Goal: Ask a question

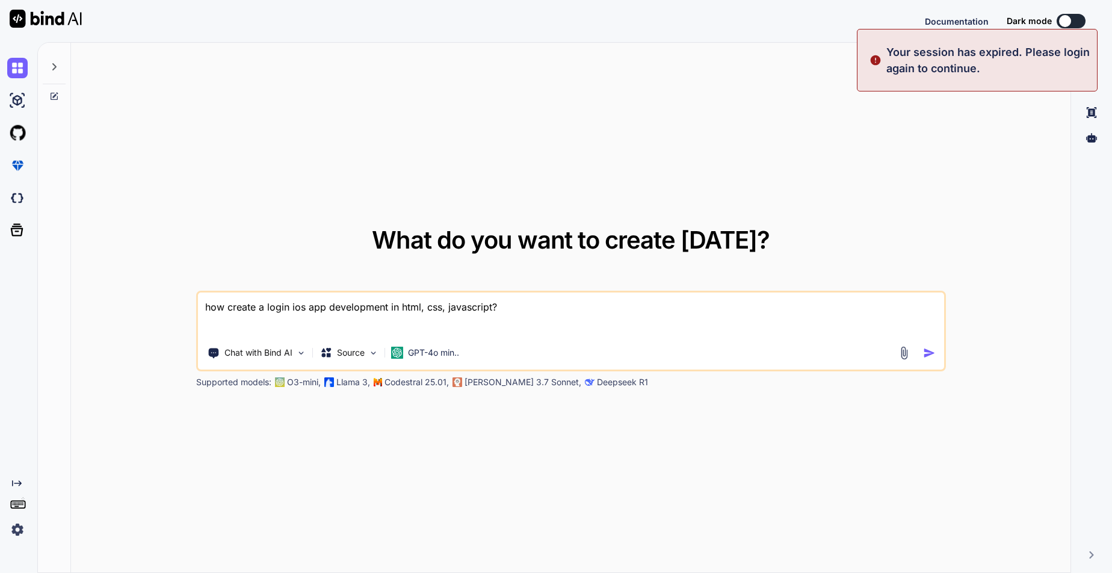
click at [726, 20] on div "Documentation Dark mode Created with Pixso." at bounding box center [1013, 21] width 177 height 14
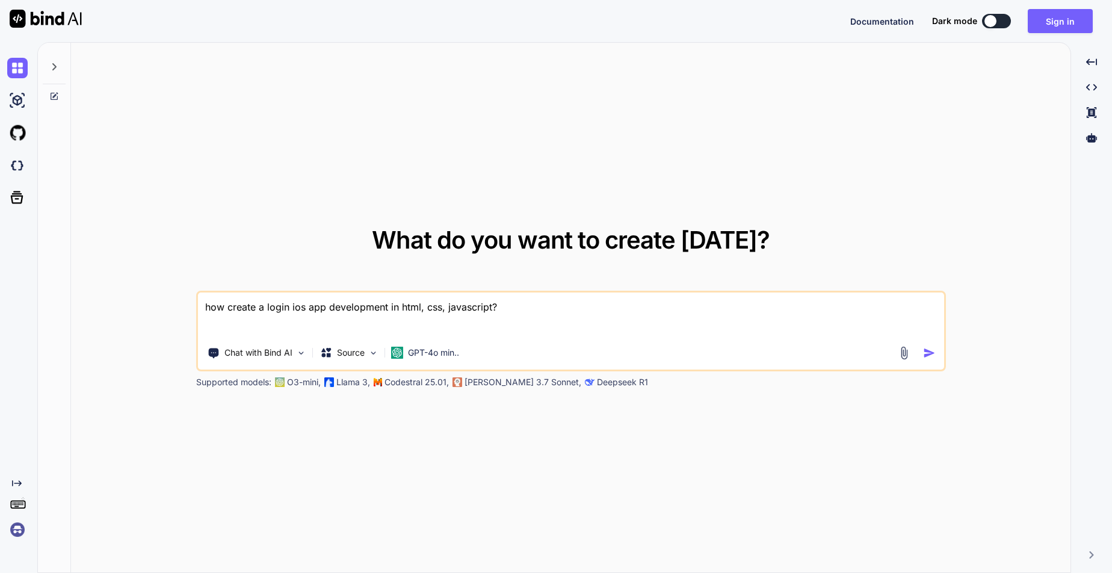
click at [726, 23] on button at bounding box center [996, 21] width 29 height 14
type textarea "x"
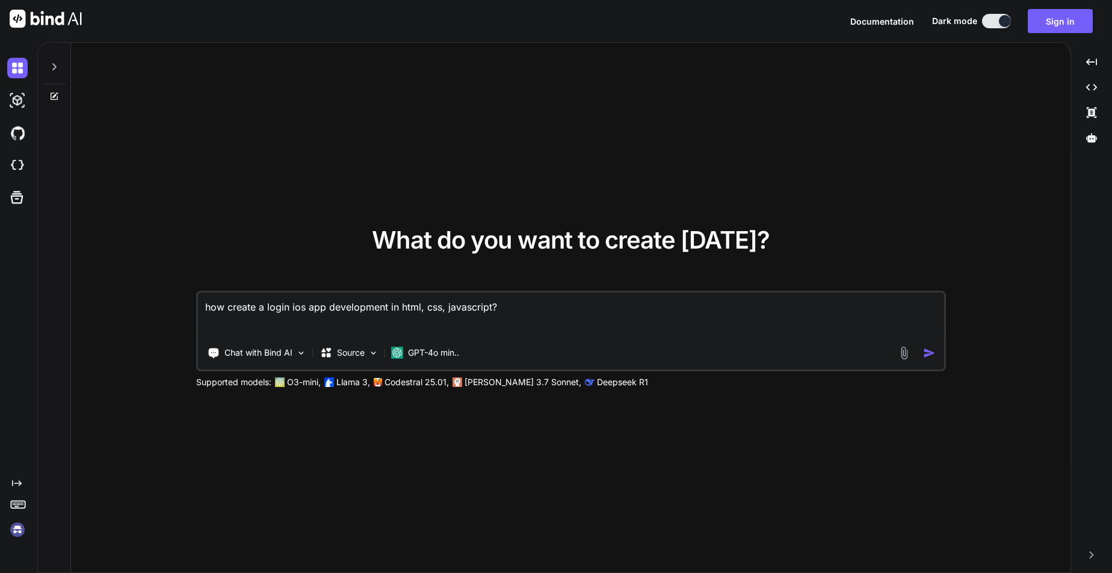
drag, startPoint x: 514, startPoint y: 305, endPoint x: 148, endPoint y: 304, distance: 365.8
click at [150, 304] on div "What do you want to create [DATE]? how create a login ios app development in ht…" at bounding box center [570, 308] width 999 height 531
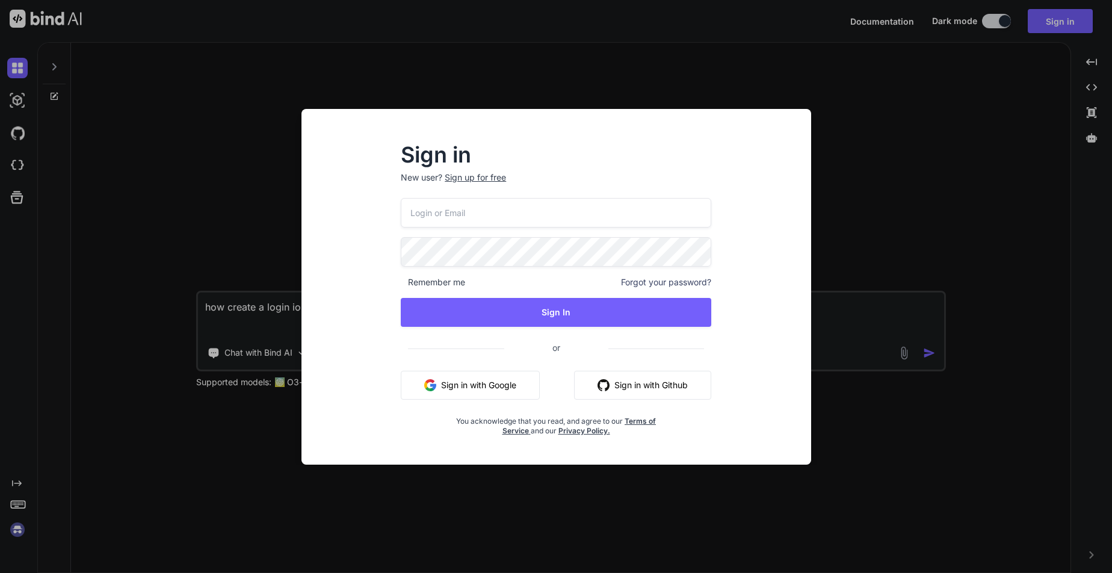
click at [726, 428] on div "Sign in New user? Sign up for free Remember me Forgot your password? Sign In or…" at bounding box center [556, 286] width 1112 height 573
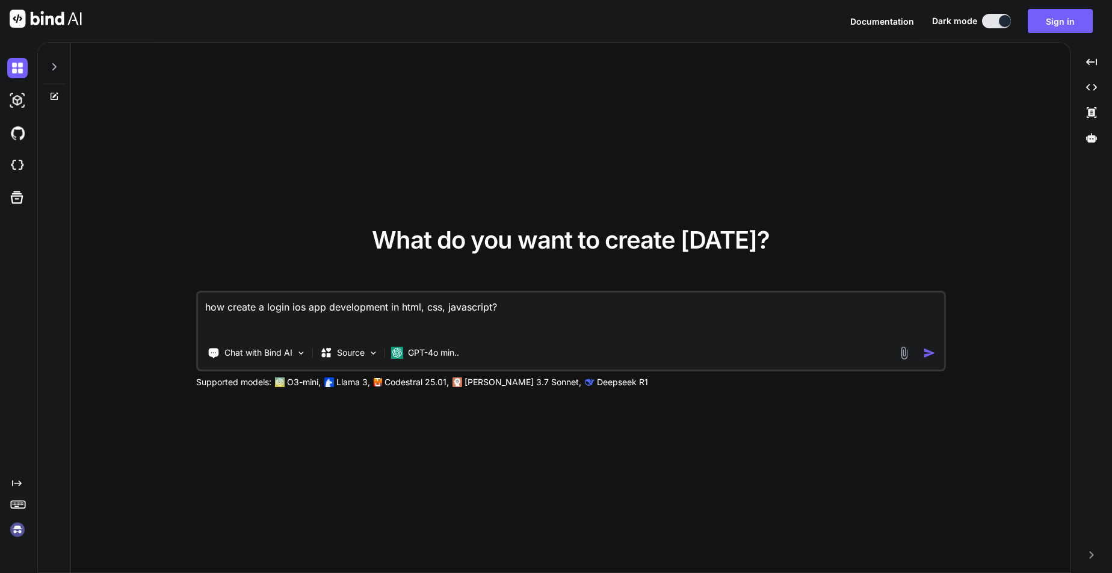
drag, startPoint x: 481, startPoint y: 325, endPoint x: 487, endPoint y: 322, distance: 7.3
click at [485, 323] on textarea "how create a login ios app development in html, css, javascript?" at bounding box center [571, 314] width 746 height 45
drag, startPoint x: 508, startPoint y: 311, endPoint x: 111, endPoint y: 319, distance: 397.2
click at [117, 322] on div "What do you want to create [DATE]? how create a login ios app development in ht…" at bounding box center [570, 308] width 999 height 531
type textarea "how create a login ios app development in html, css, javascript?"
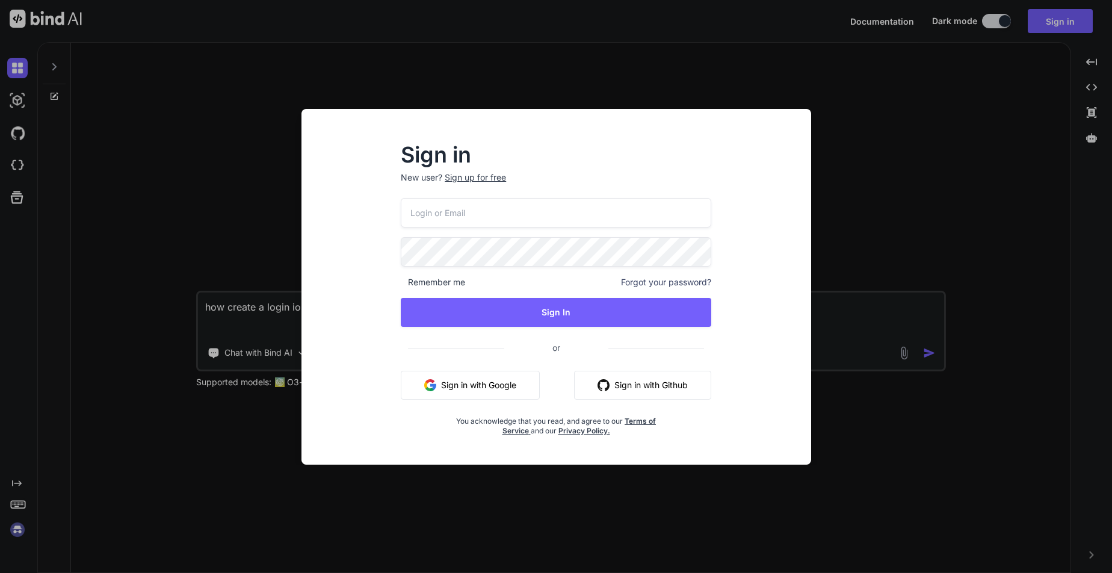
click at [669, 382] on button "Sign in with Github" at bounding box center [642, 385] width 137 height 29
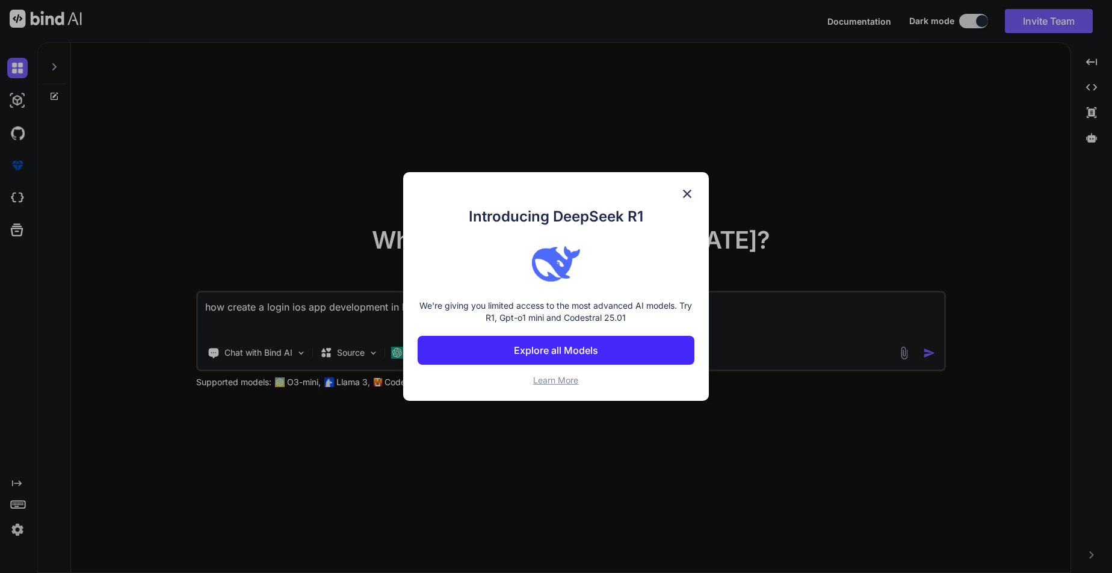
click at [603, 354] on button "Explore all Models" at bounding box center [556, 350] width 277 height 29
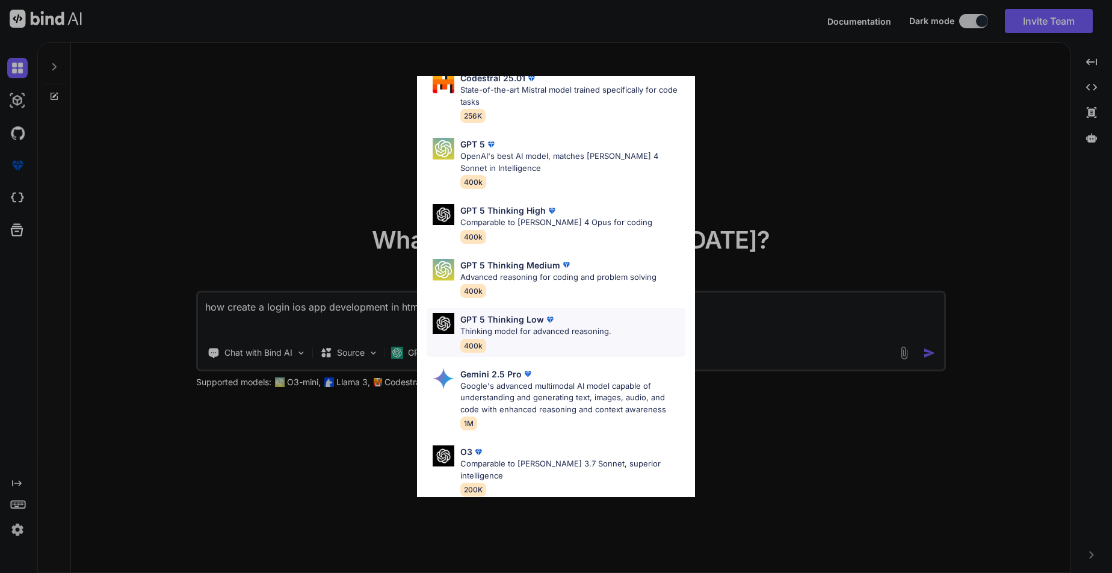
scroll to position [241, 0]
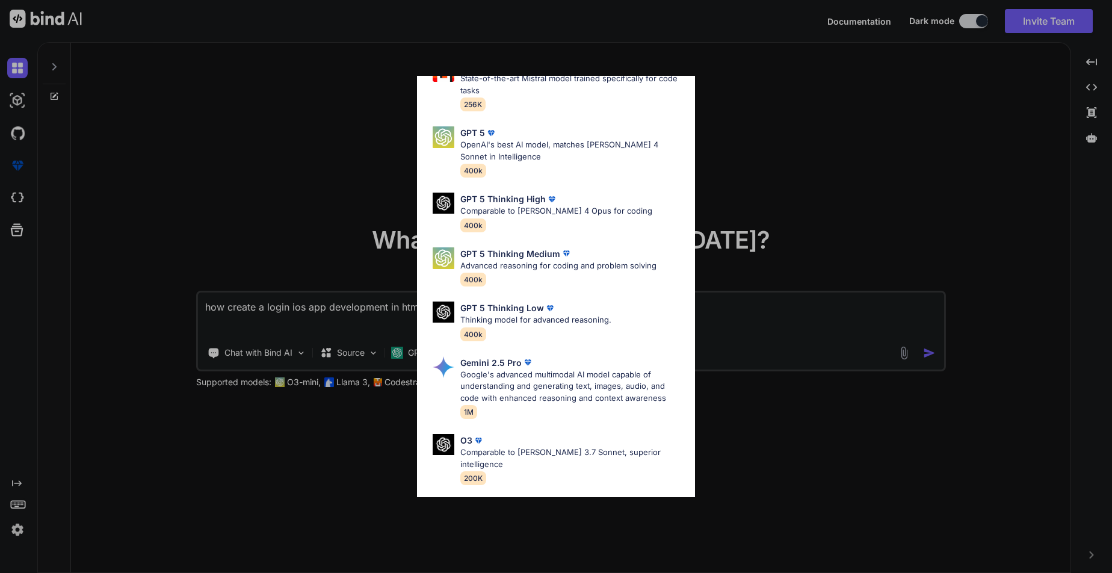
click at [726, 153] on div "All GPT 5 Mini Smaller, fast variant balancing speed and capability for light t…" at bounding box center [556, 286] width 1112 height 573
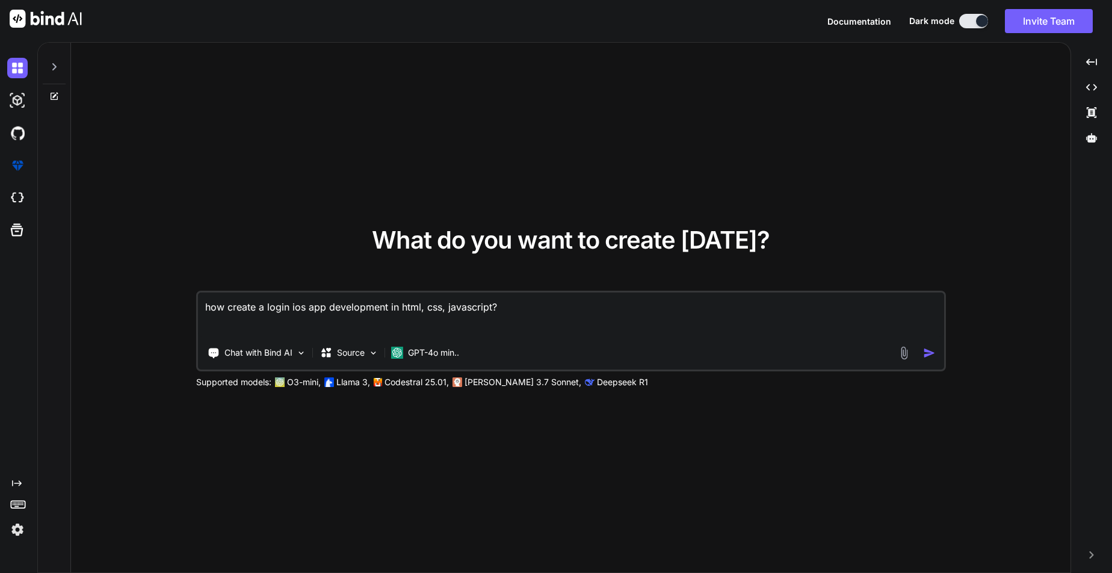
click at [523, 299] on textarea "how create a login ios app development in html, css, javascript?" at bounding box center [571, 314] width 746 height 45
drag, startPoint x: 463, startPoint y: 305, endPoint x: 154, endPoint y: 300, distance: 309.3
click at [161, 301] on div "What do you want to create [DATE]? how create a login ios app development in ht…" at bounding box center [570, 308] width 999 height 531
type textarea "I"
type textarea "c"
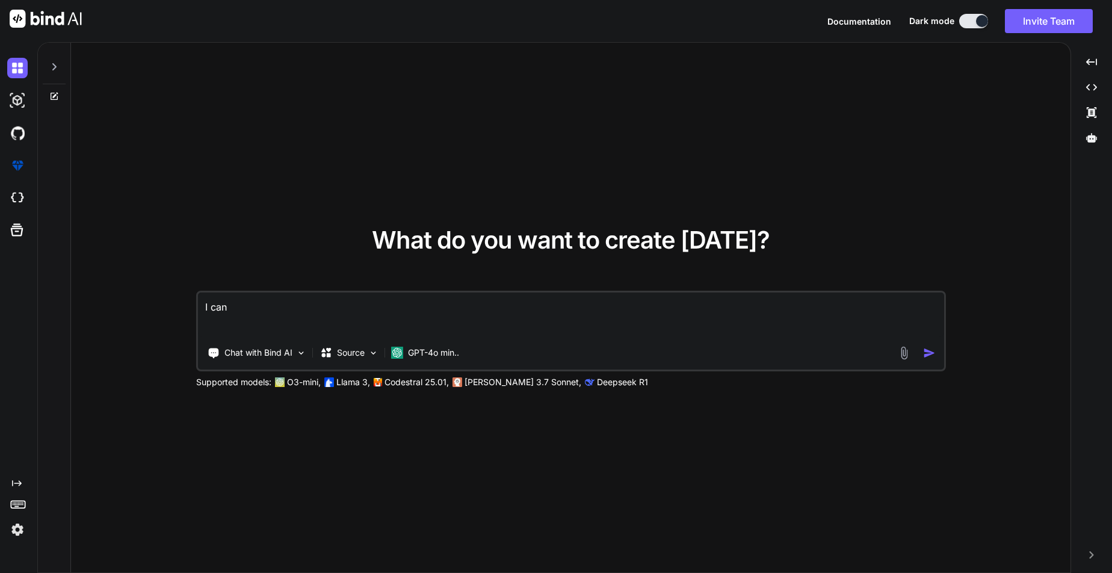
type textarea "I can'"
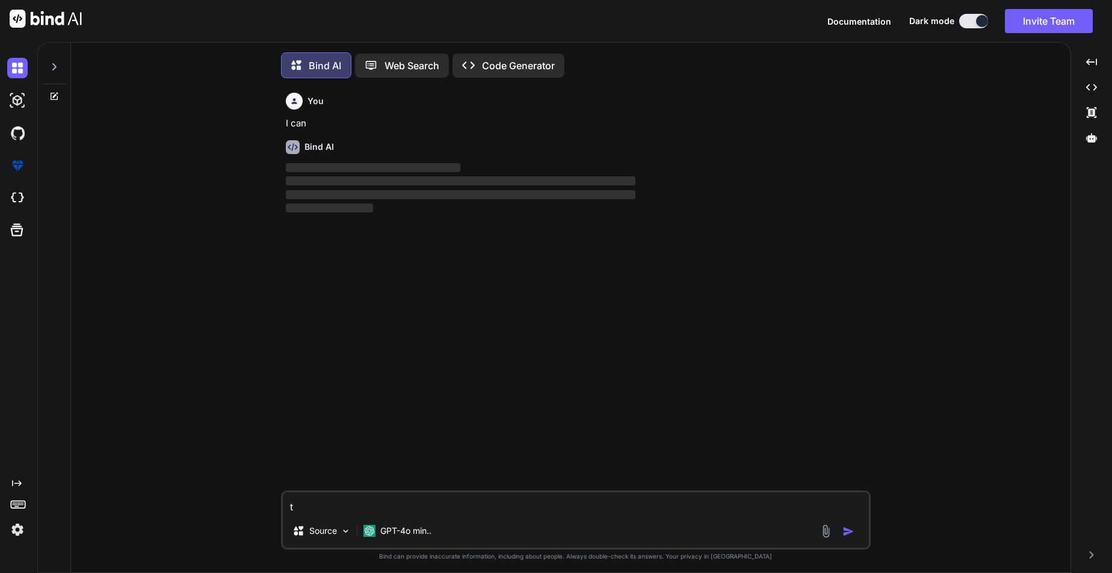
scroll to position [6, 0]
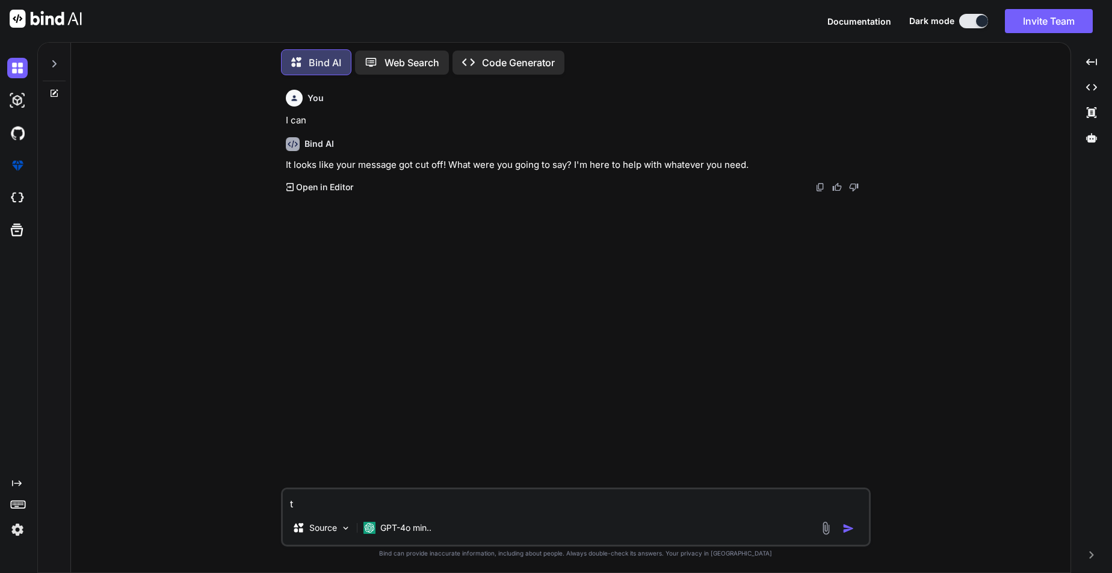
click at [328, 428] on textarea "t" at bounding box center [576, 500] width 586 height 22
type textarea "t"
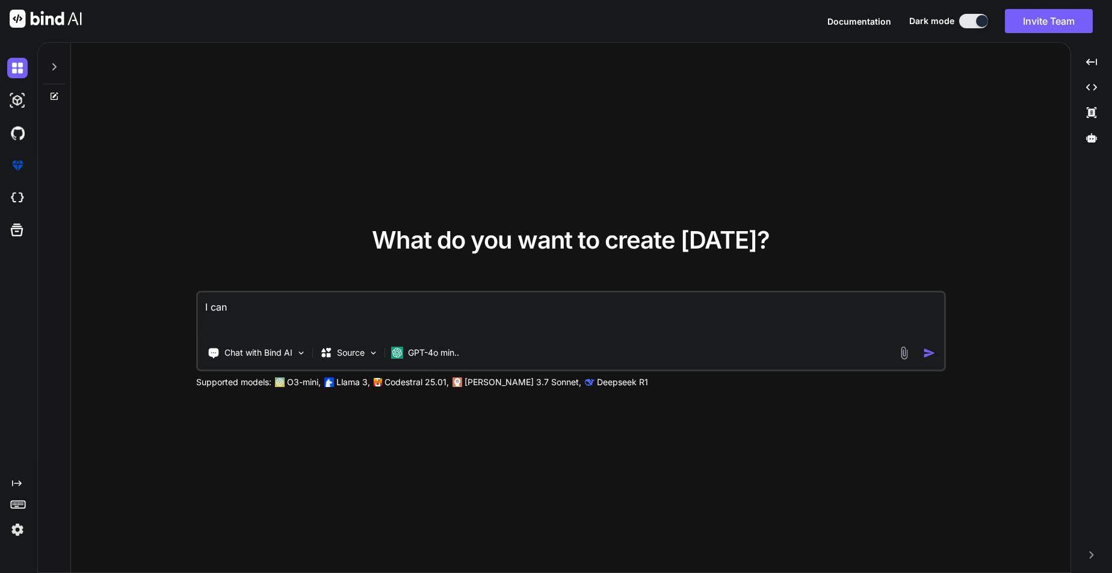
click at [247, 301] on textarea "I can" at bounding box center [571, 314] width 746 height 45
type textarea "I"
type textarea "I can't hearing for me, I am deaf,"
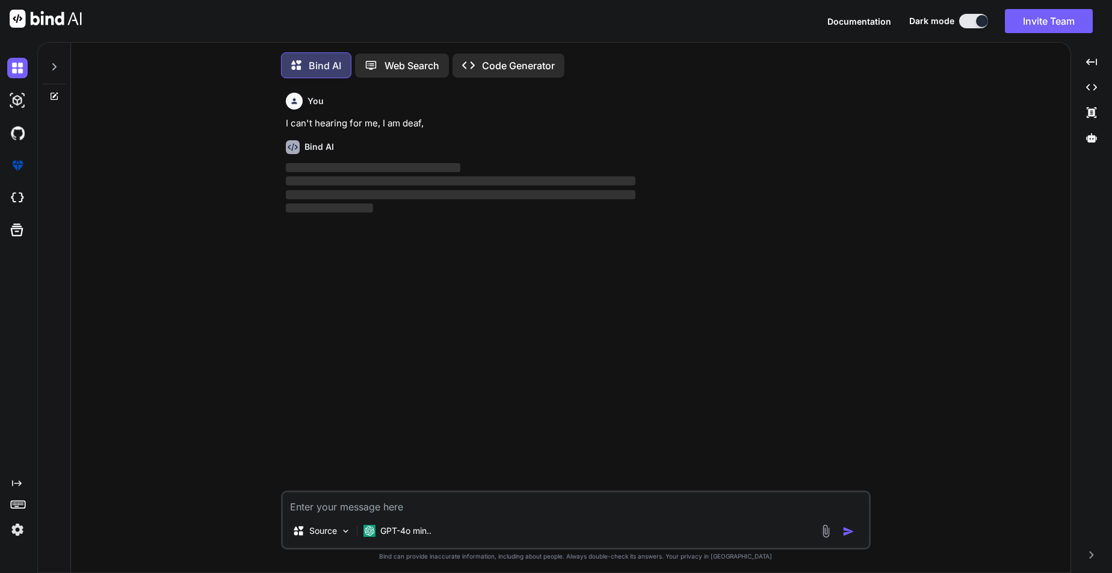
scroll to position [6, 0]
